Goal: Complete application form

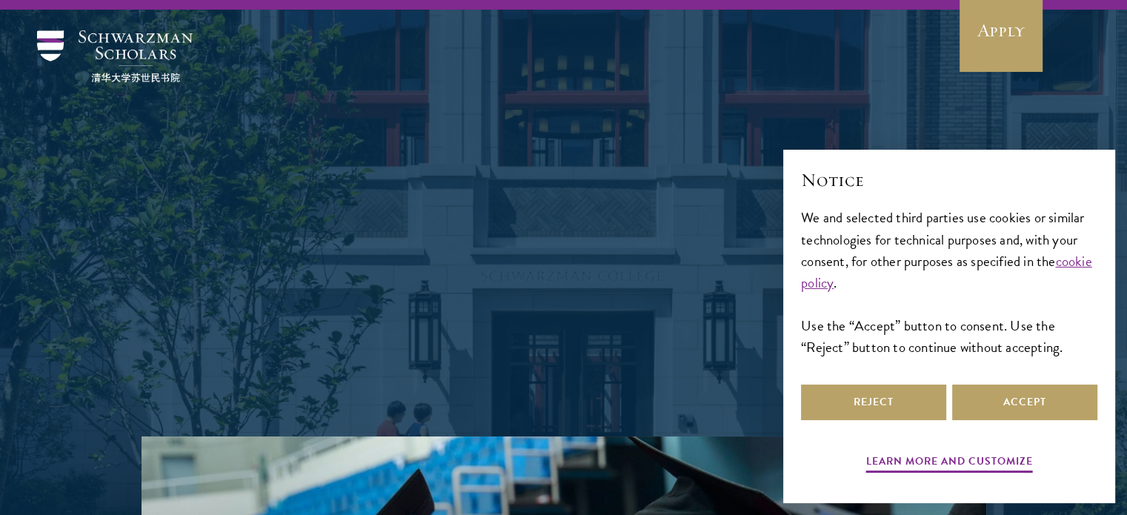
scroll to position [451, 0]
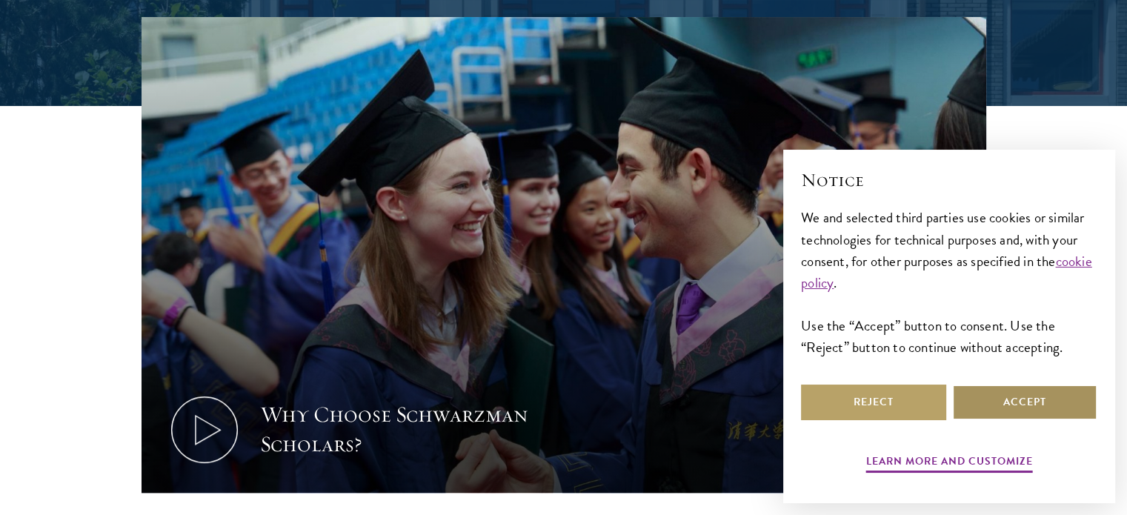
click at [1004, 400] on button "Accept" at bounding box center [1024, 403] width 145 height 36
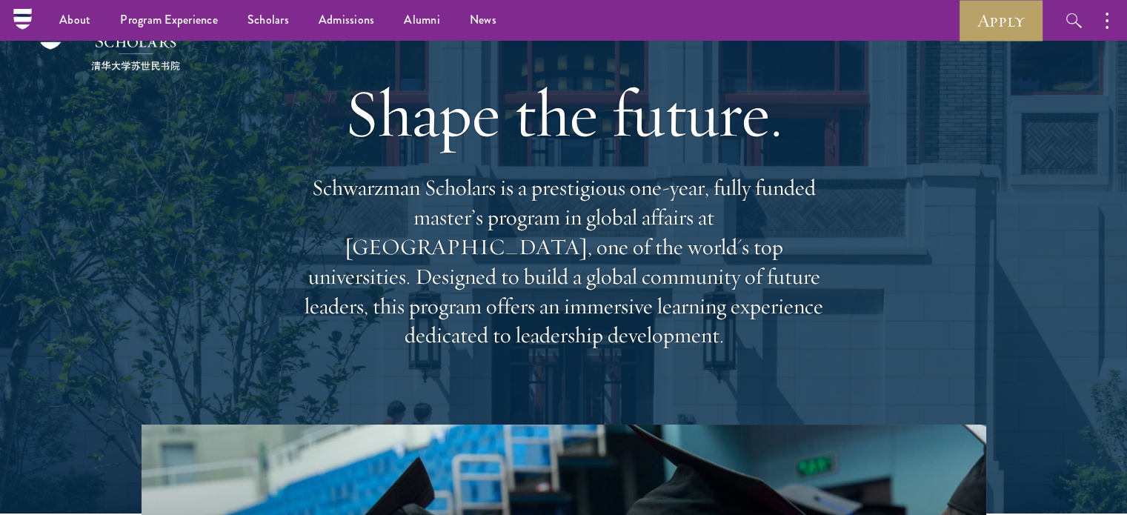
scroll to position [0, 0]
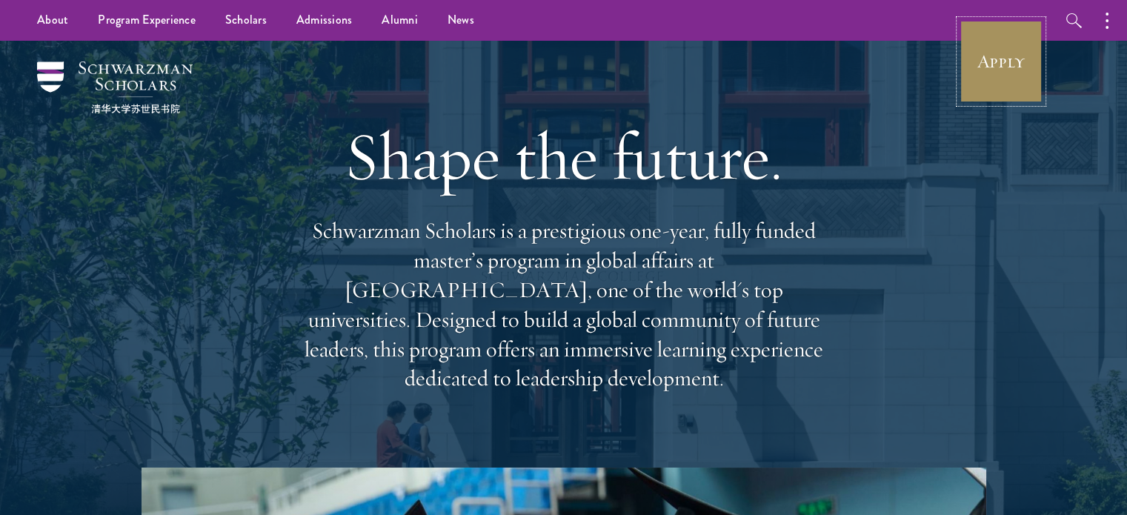
click at [985, 56] on link "Apply" at bounding box center [1001, 61] width 83 height 83
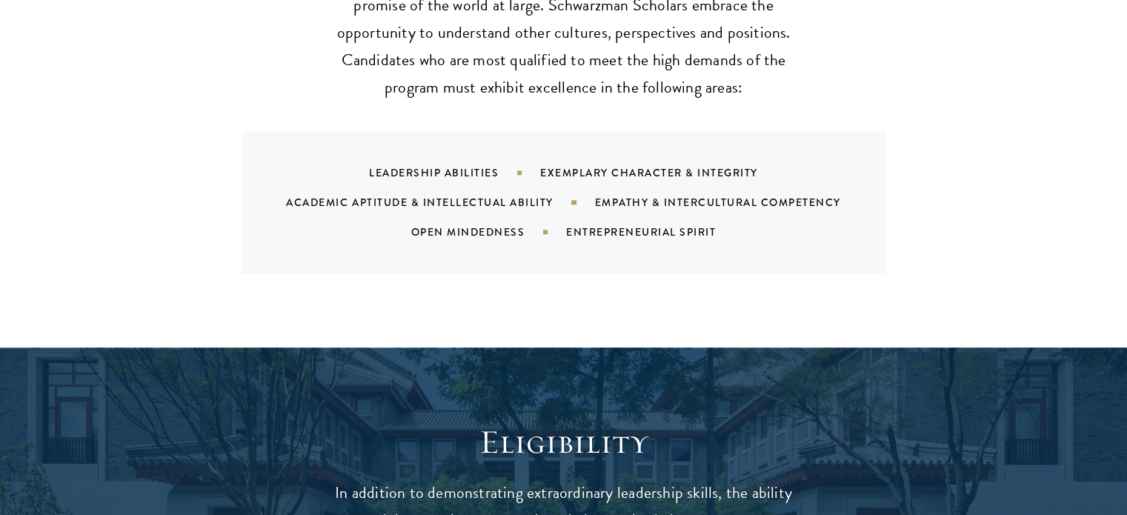
scroll to position [1538, 0]
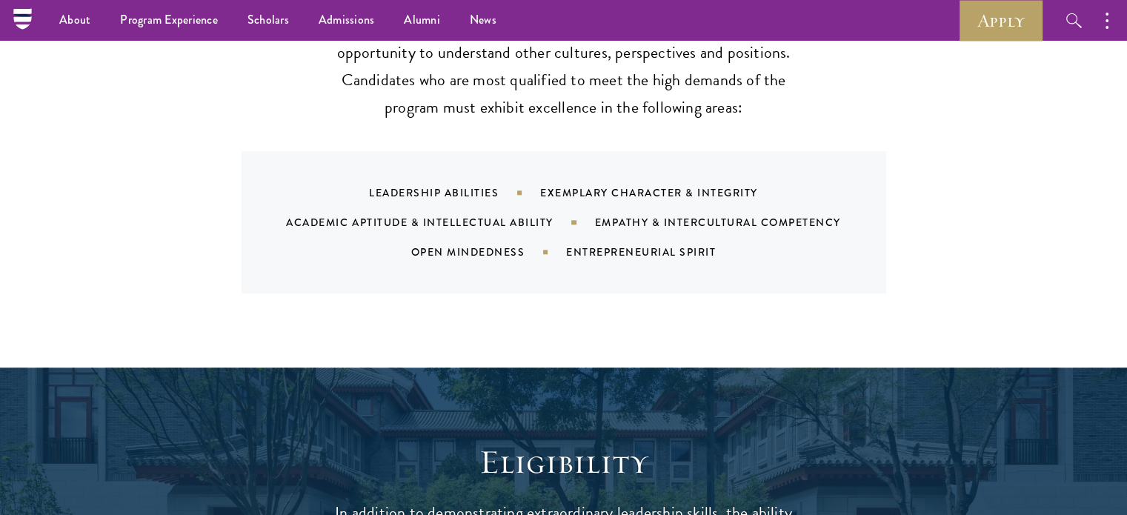
click at [676, 185] on div "Exemplary Character & Integrity" at bounding box center [667, 192] width 255 height 15
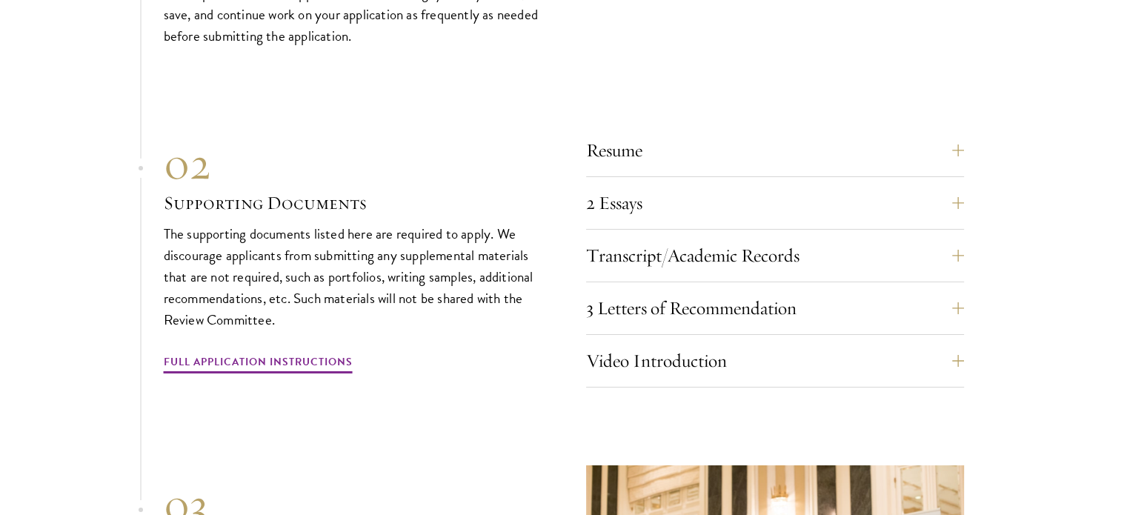
scroll to position [5064, 0]
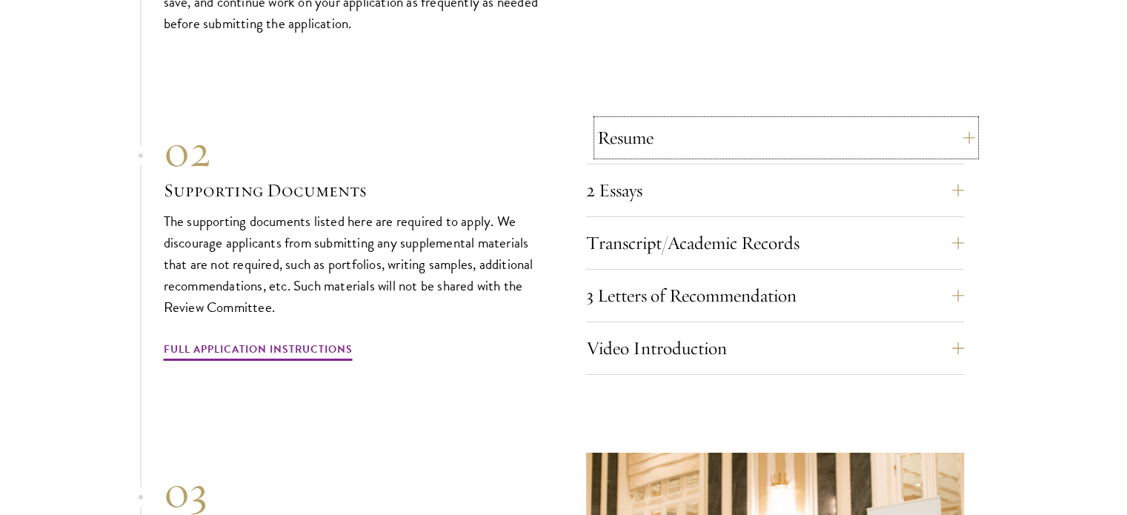
click at [911, 143] on button "Resume" at bounding box center [786, 138] width 378 height 36
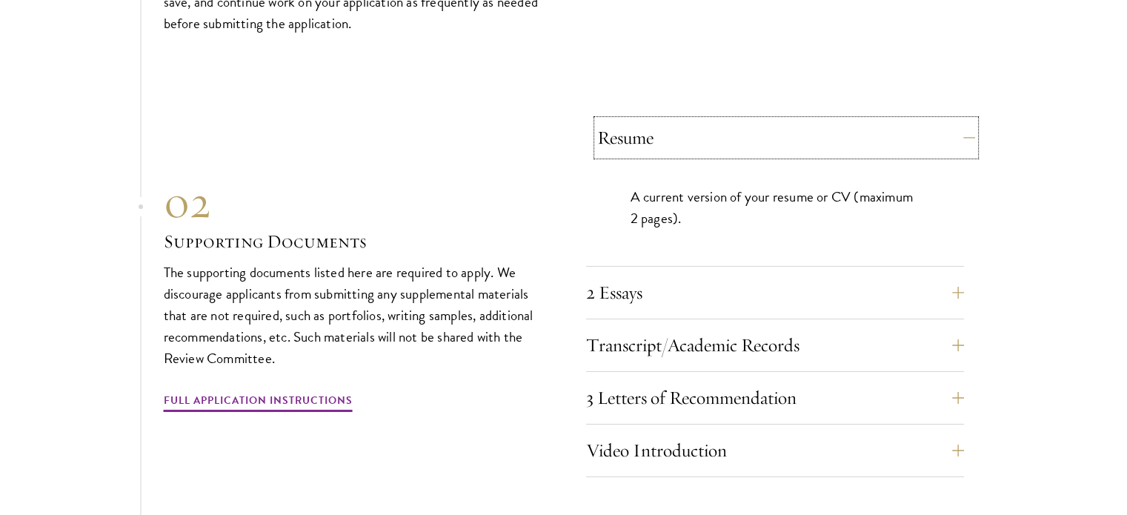
click at [911, 143] on button "Resume" at bounding box center [786, 138] width 378 height 36
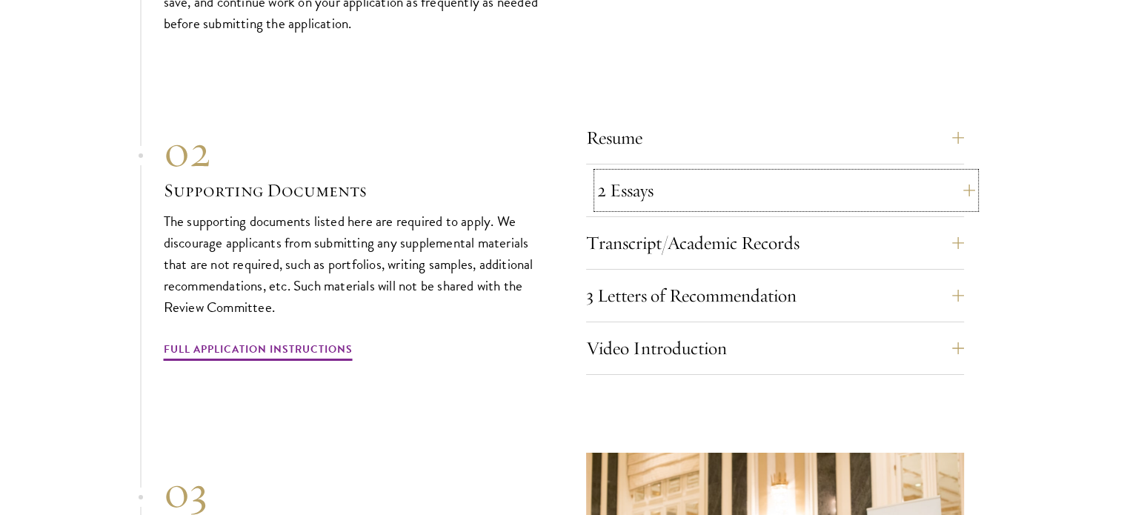
click at [923, 182] on button "2 Essays" at bounding box center [786, 191] width 378 height 36
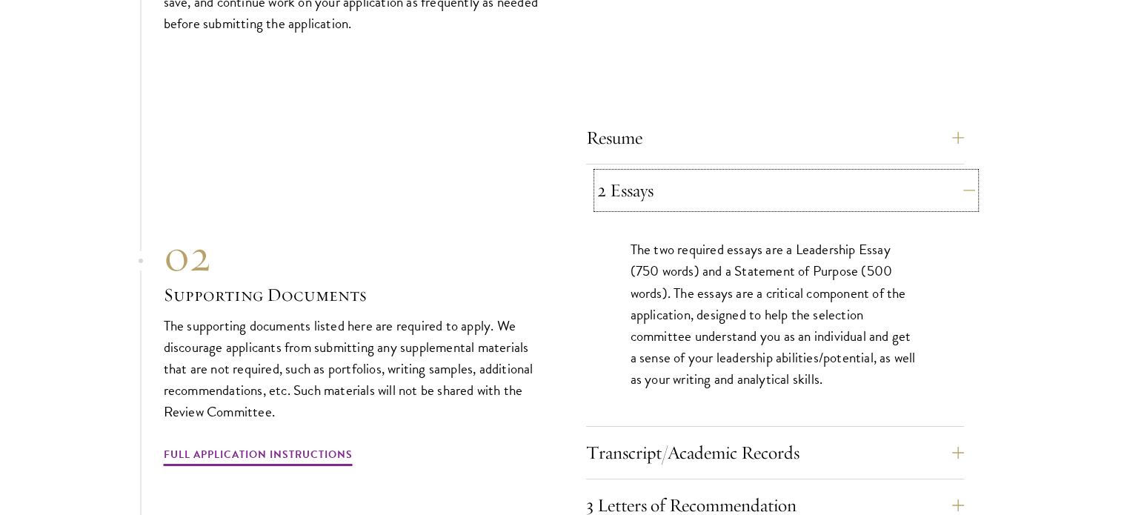
click at [922, 180] on button "2 Essays" at bounding box center [786, 191] width 378 height 36
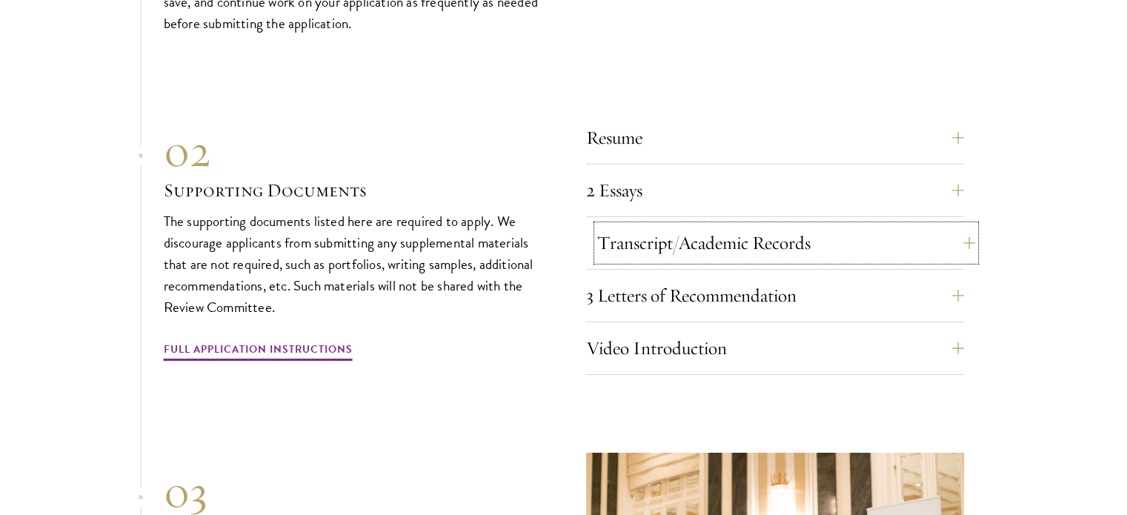
click at [939, 232] on button "Transcript/Academic Records" at bounding box center [786, 243] width 378 height 36
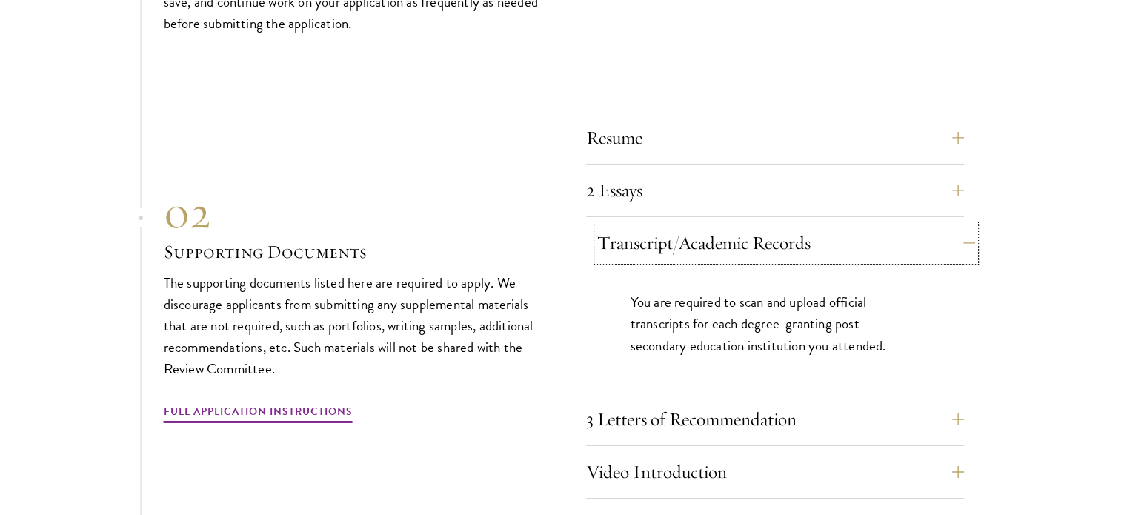
click at [941, 231] on button "Transcript/Academic Records" at bounding box center [786, 243] width 378 height 36
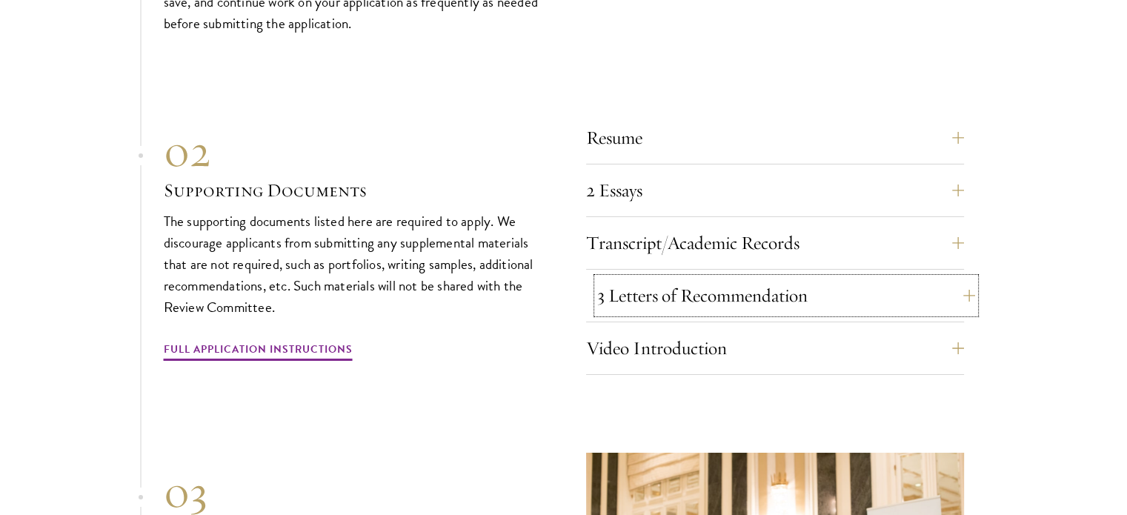
click at [936, 295] on button "3 Letters of Recommendation" at bounding box center [786, 296] width 378 height 36
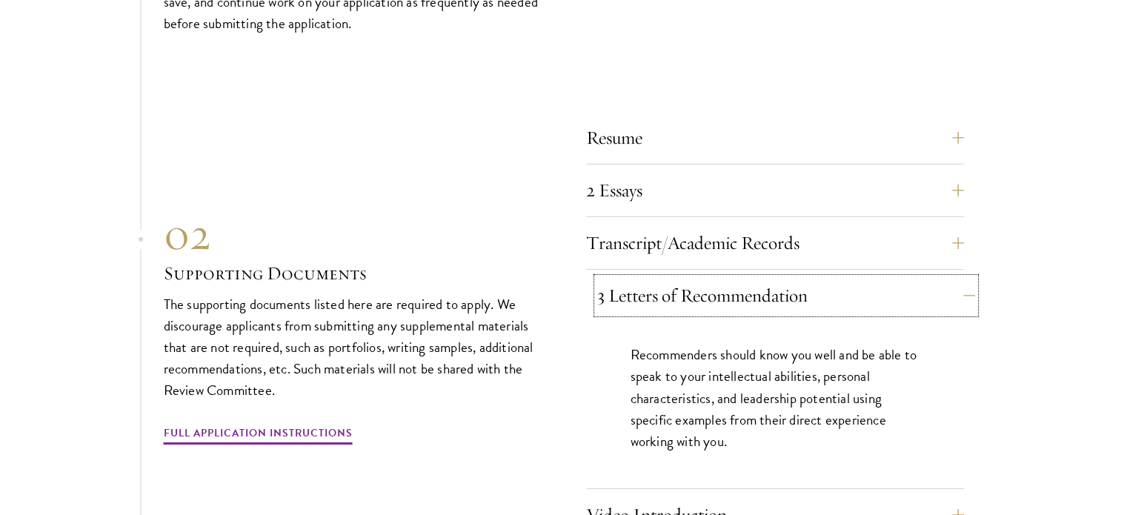
click at [932, 289] on button "3 Letters of Recommendation" at bounding box center [786, 296] width 378 height 36
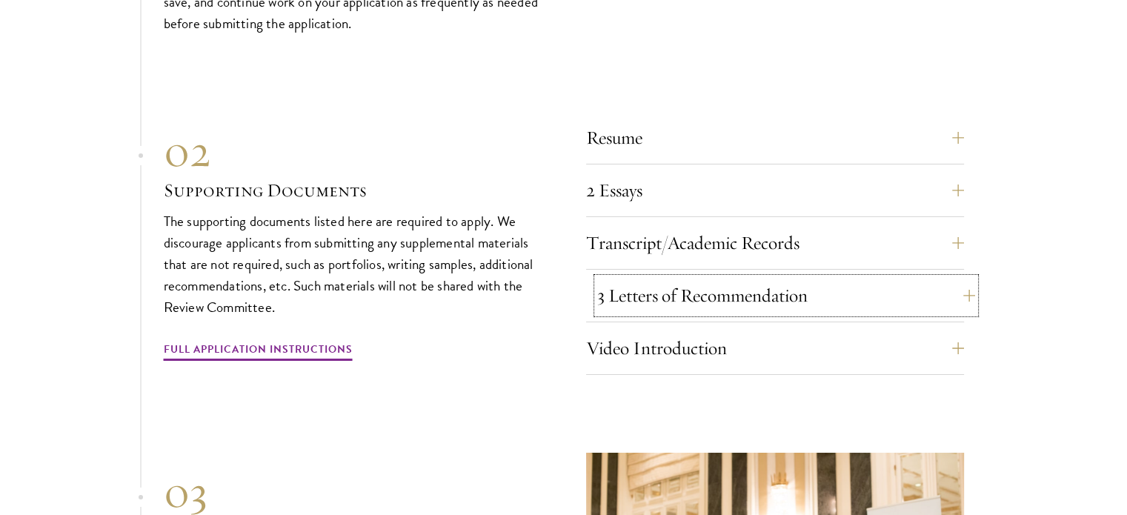
click at [932, 289] on button "3 Letters of Recommendation" at bounding box center [786, 296] width 378 height 36
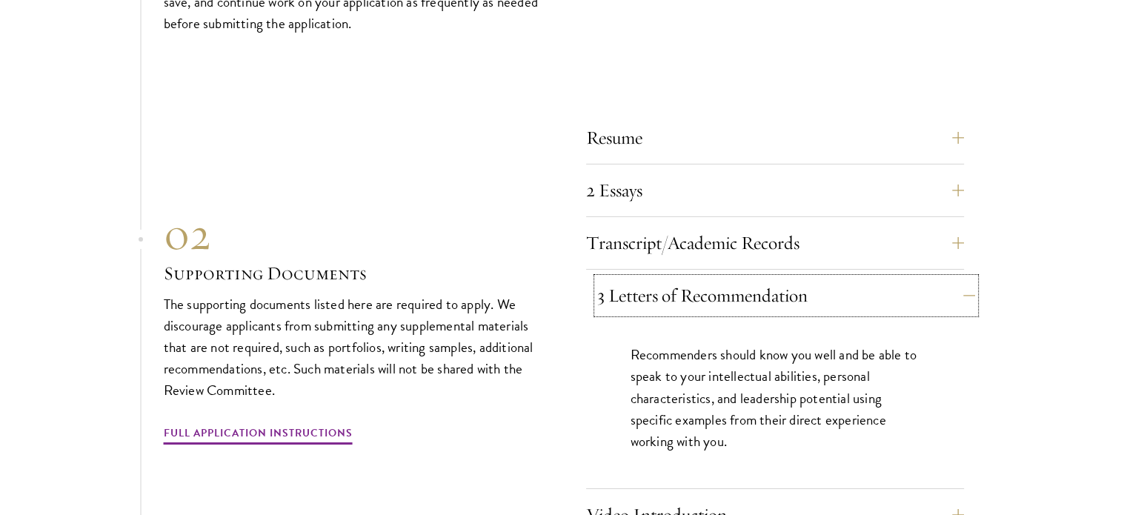
click at [932, 289] on button "3 Letters of Recommendation" at bounding box center [786, 296] width 378 height 36
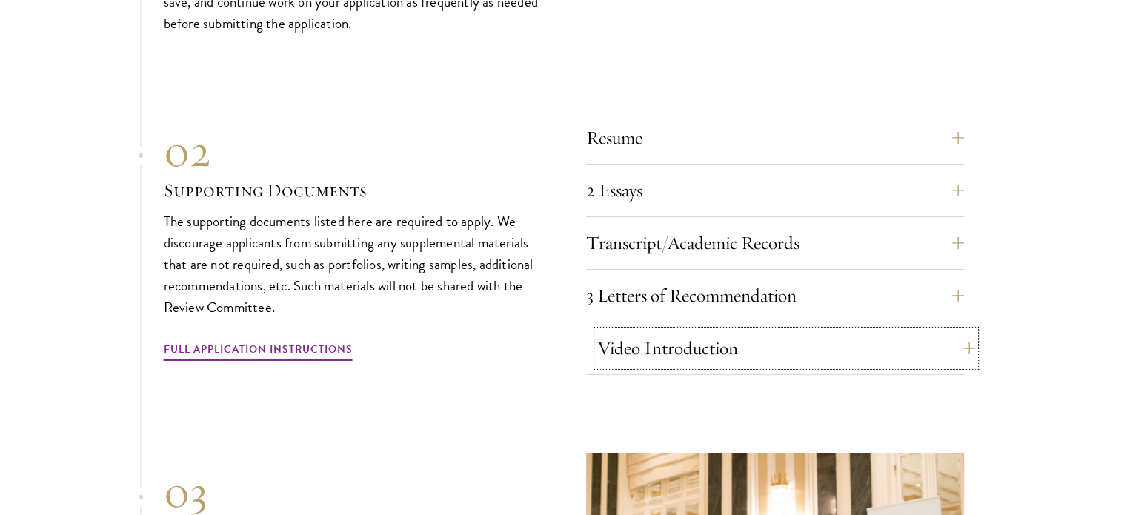
click at [925, 335] on button "Video Introduction" at bounding box center [786, 349] width 378 height 36
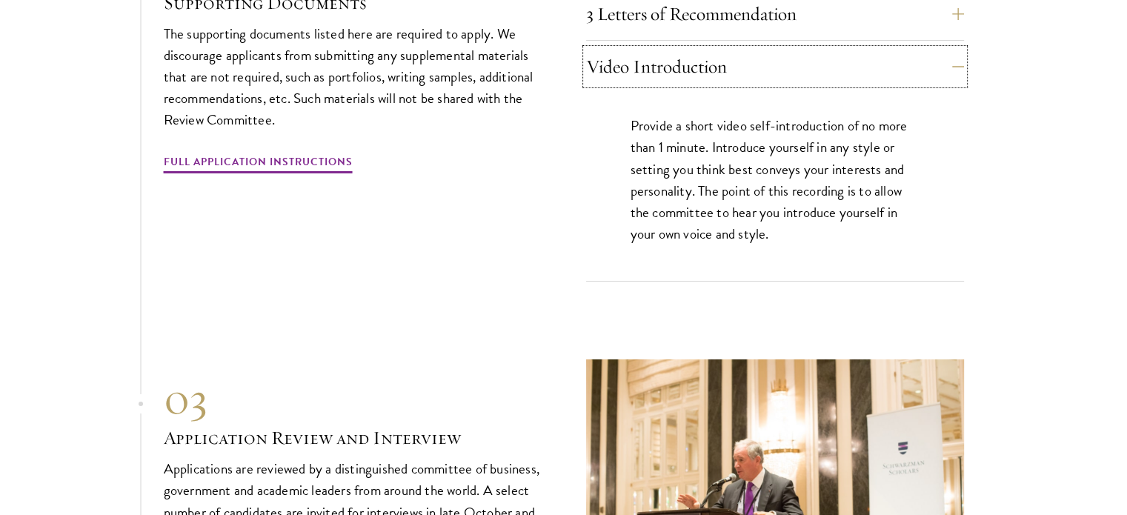
scroll to position [5407, 0]
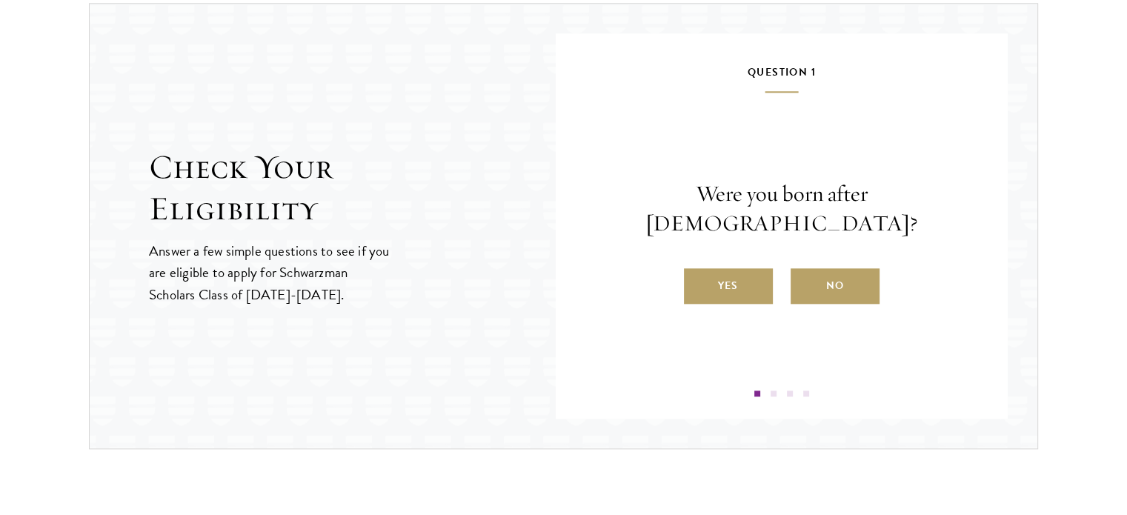
scroll to position [1564, 0]
click at [732, 285] on label "Yes" at bounding box center [728, 286] width 89 height 36
click at [697, 283] on input "Yes" at bounding box center [690, 276] width 13 height 13
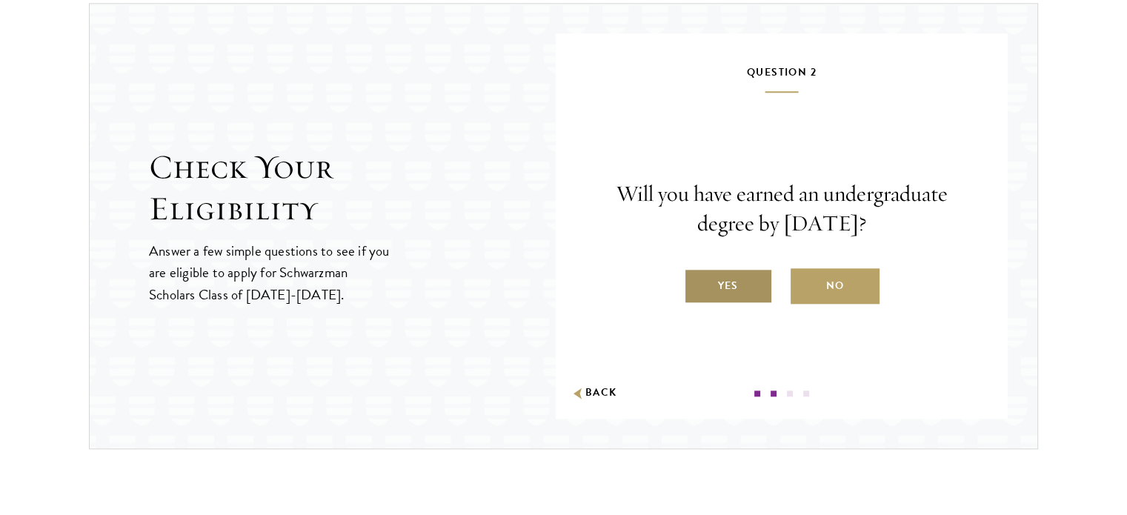
click at [732, 285] on label "Yes" at bounding box center [728, 286] width 89 height 36
click at [697, 283] on input "Yes" at bounding box center [690, 276] width 13 height 13
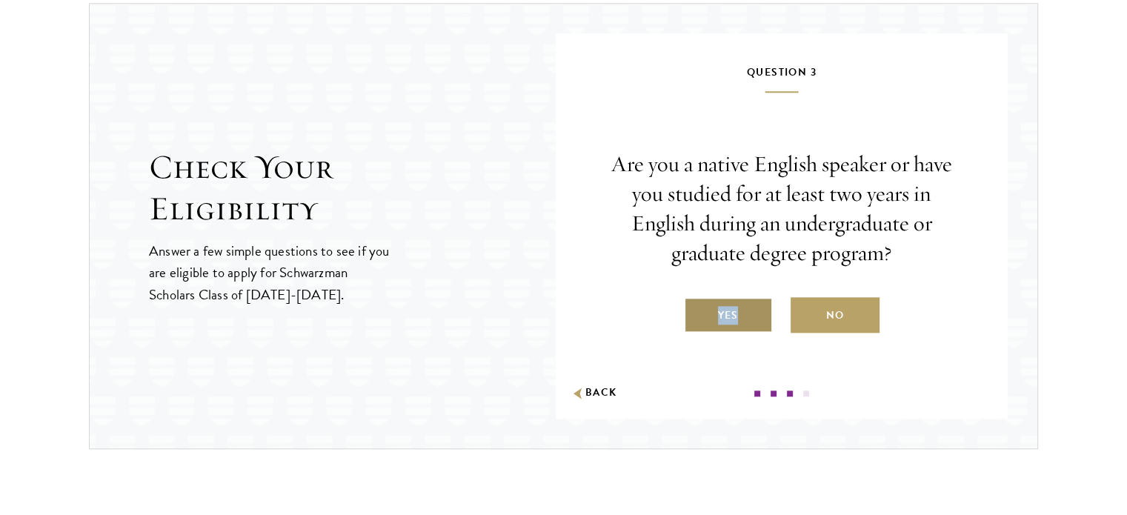
click at [729, 298] on label "Yes" at bounding box center [728, 315] width 89 height 36
click at [729, 299] on label "Yes" at bounding box center [728, 315] width 89 height 36
click at [697, 299] on input "Yes" at bounding box center [690, 305] width 13 height 13
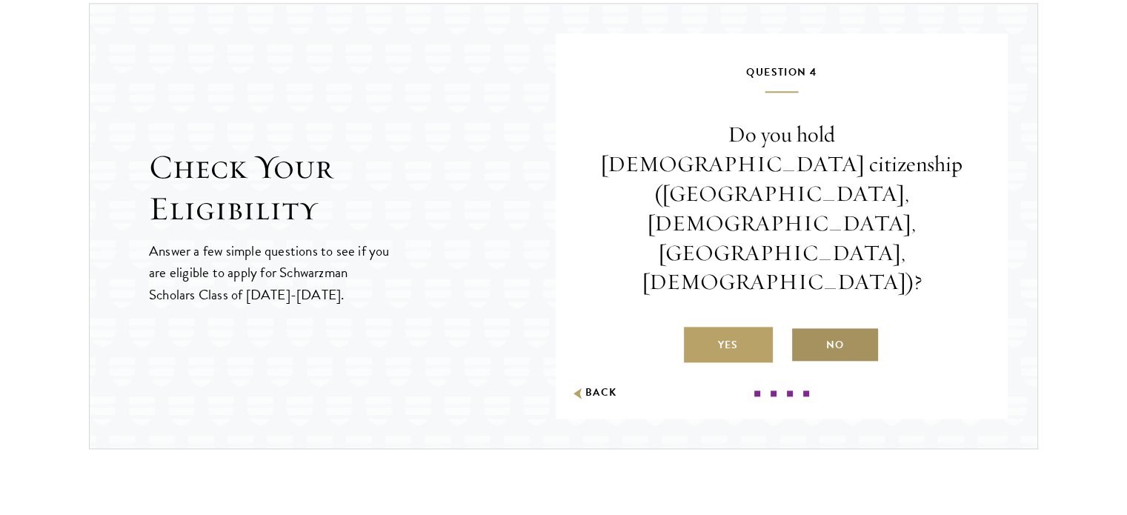
click at [852, 327] on label "No" at bounding box center [835, 345] width 89 height 36
click at [804, 329] on input "No" at bounding box center [797, 335] width 13 height 13
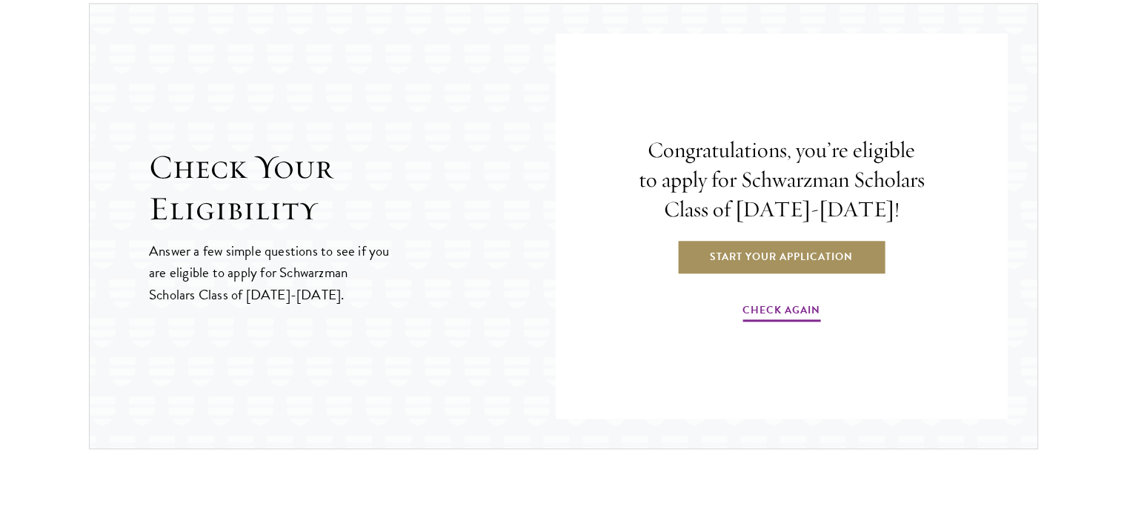
click at [840, 265] on link "Start Your Application" at bounding box center [782, 257] width 210 height 36
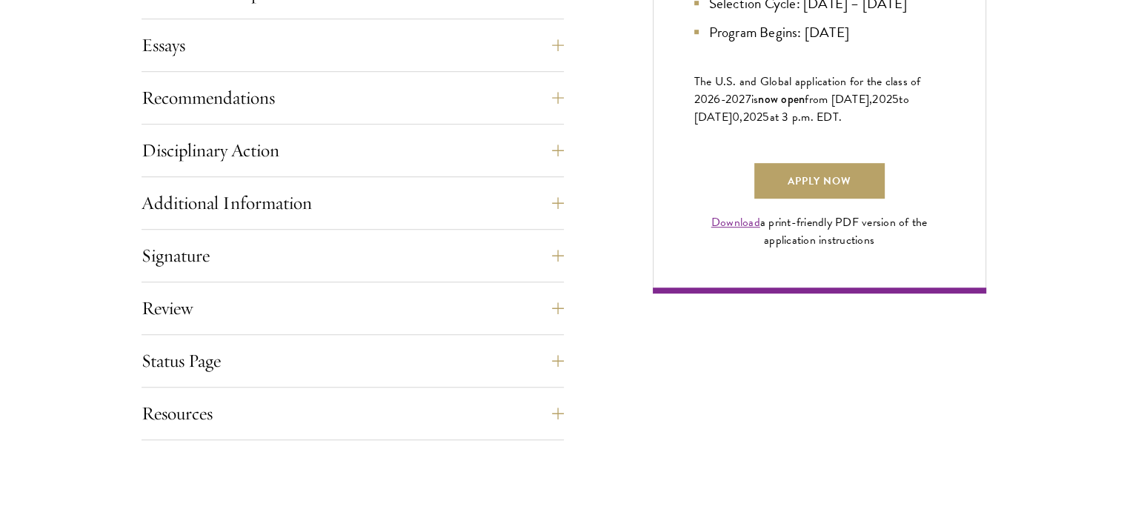
scroll to position [1059, 0]
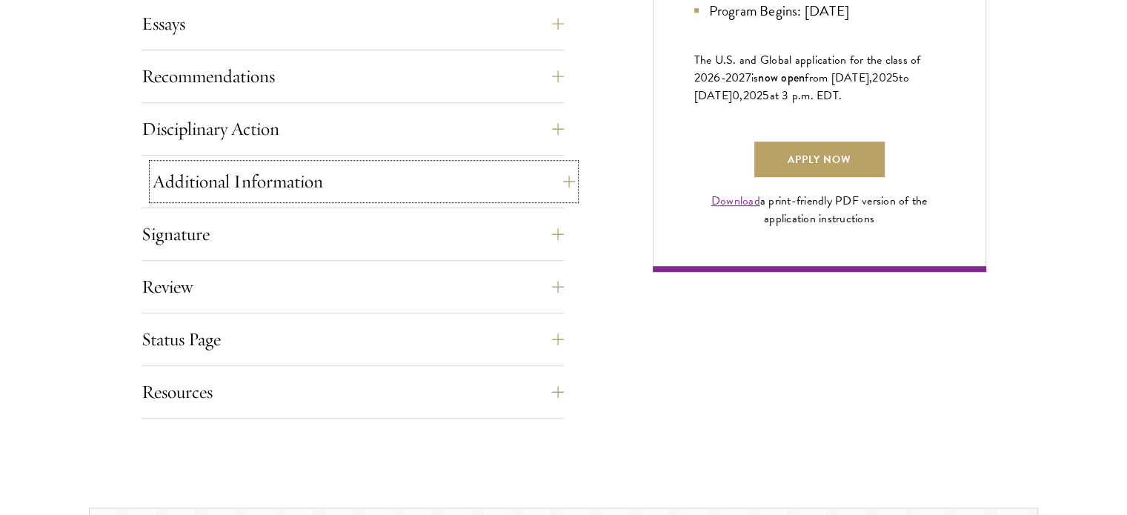
click at [462, 185] on button "Additional Information" at bounding box center [364, 182] width 422 height 36
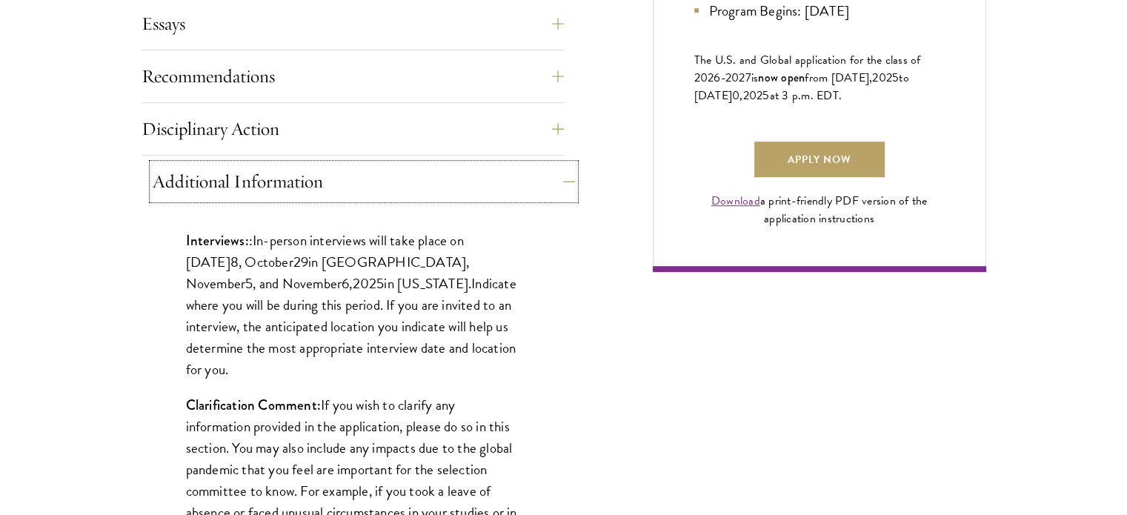
click at [462, 185] on button "Additional Information" at bounding box center [364, 182] width 422 height 36
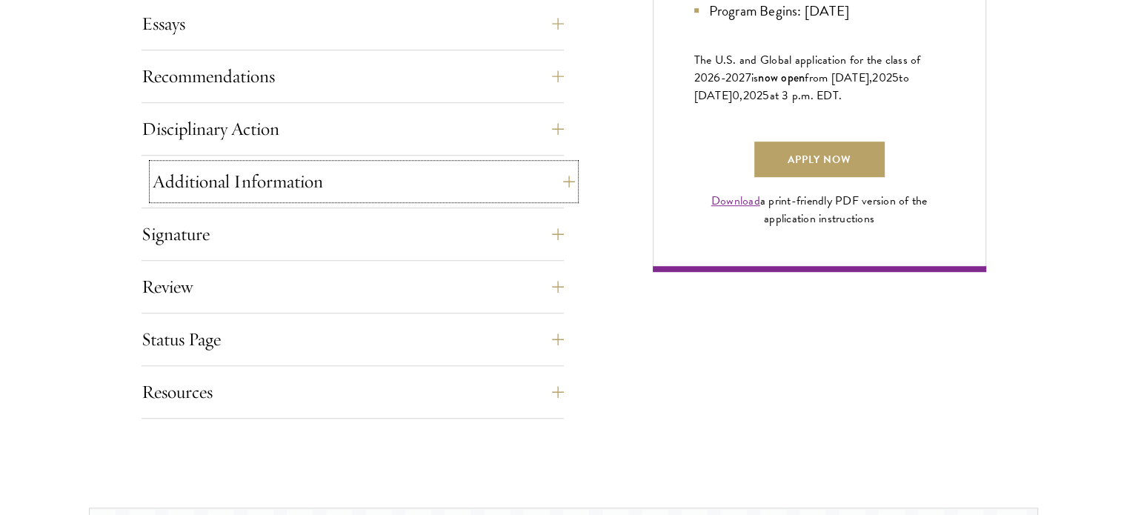
click at [461, 183] on button "Additional Information" at bounding box center [364, 182] width 422 height 36
